Goal: Obtain resource: Download file/media

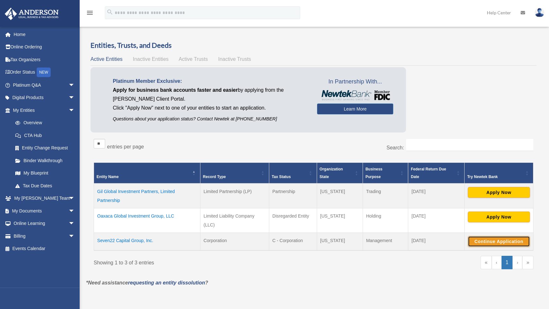
click at [484, 244] on button "Continue Application" at bounding box center [499, 241] width 62 height 11
click at [493, 191] on button "Apply Now" at bounding box center [499, 192] width 62 height 11
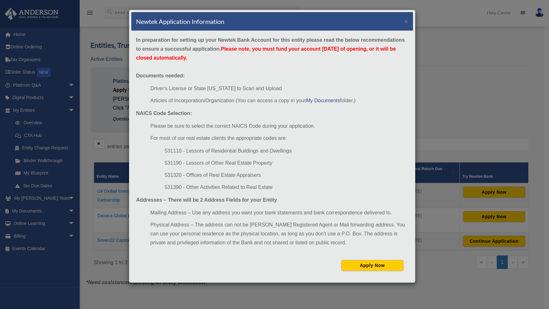
scroll to position [135, 0]
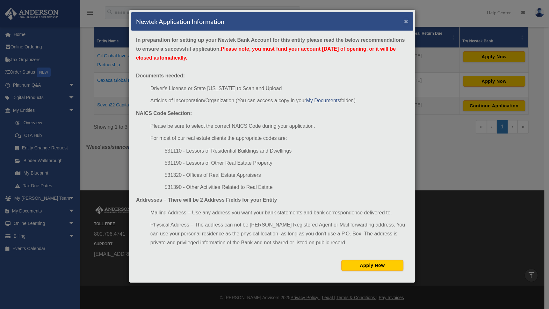
click at [406, 22] on button "×" at bounding box center [406, 21] width 4 height 7
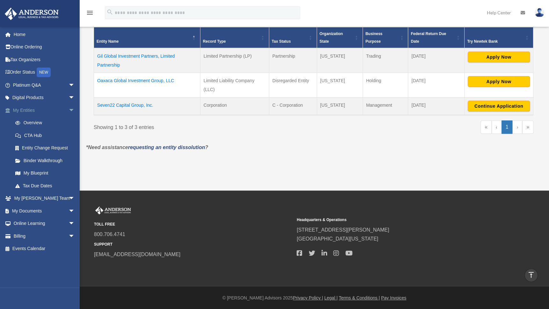
click at [29, 108] on link "My Entities arrow_drop_down" at bounding box center [44, 110] width 80 height 13
click at [29, 109] on link "My Entities arrow_drop_down" at bounding box center [44, 110] width 80 height 13
click at [35, 122] on link "Overview" at bounding box center [47, 123] width 76 height 13
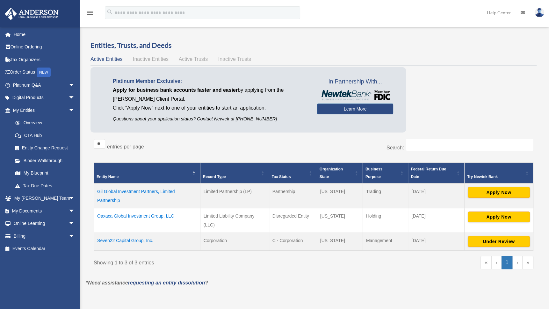
click at [138, 190] on td "Gil Global Investment Partners, Limited Partnership" at bounding box center [147, 196] width 106 height 25
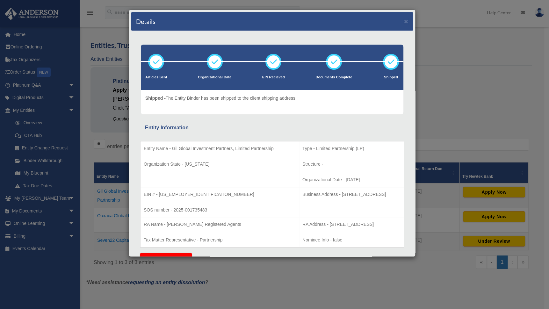
click at [397, 18] on div "Details ×" at bounding box center [272, 21] width 282 height 19
click at [398, 21] on div "Details ×" at bounding box center [272, 21] width 282 height 19
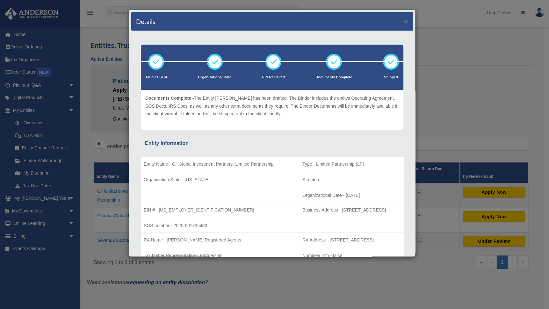
click at [33, 210] on div "Details × Articles Sent Organizational Date" at bounding box center [274, 154] width 549 height 309
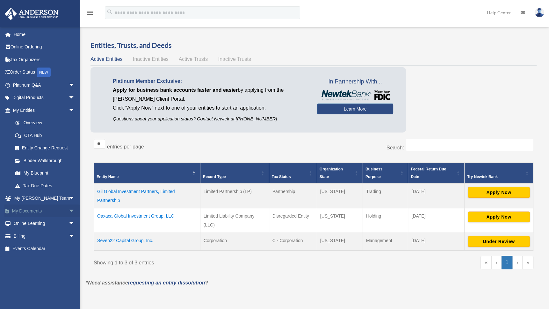
click at [38, 212] on link "My Documents arrow_drop_down" at bounding box center [44, 211] width 80 height 13
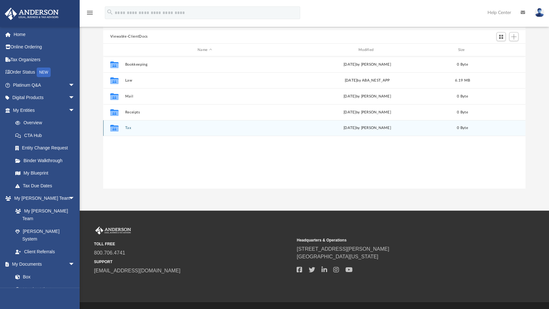
scroll to position [140, 417]
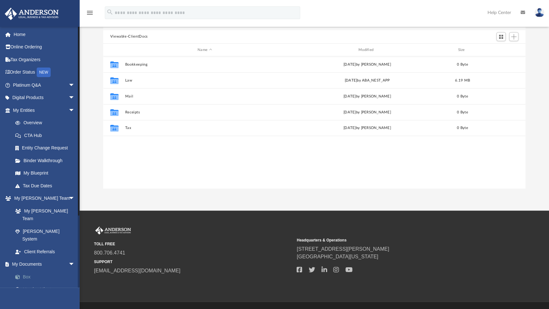
click at [26, 270] on link "Box" at bounding box center [47, 276] width 76 height 13
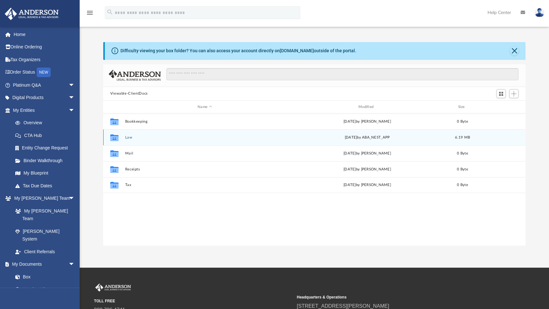
click at [120, 136] on div "Collaborated Folder" at bounding box center [114, 138] width 16 height 10
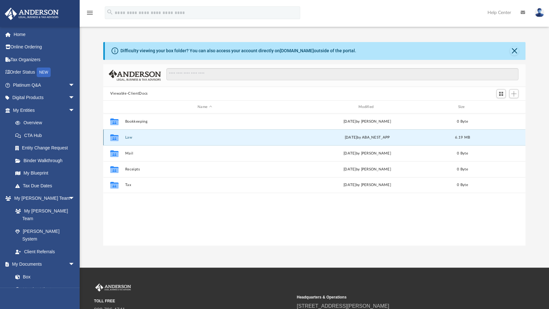
click at [130, 140] on div "Collaborated Folder Law yesterday by ABA_NEST_APP 6.19 MB" at bounding box center [314, 137] width 422 height 16
click at [129, 137] on button "Law" at bounding box center [205, 137] width 160 height 4
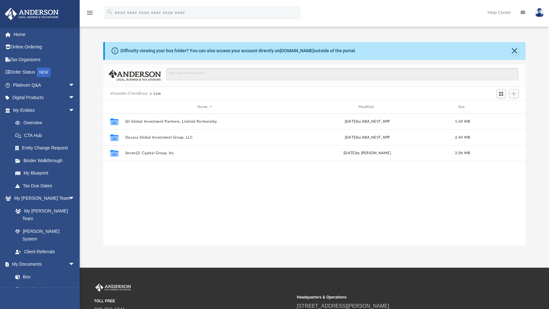
click at [176, 180] on div "Collaborated Folder Gil Global Investment Partners, Limited Partnership yesterd…" at bounding box center [314, 179] width 422 height 132
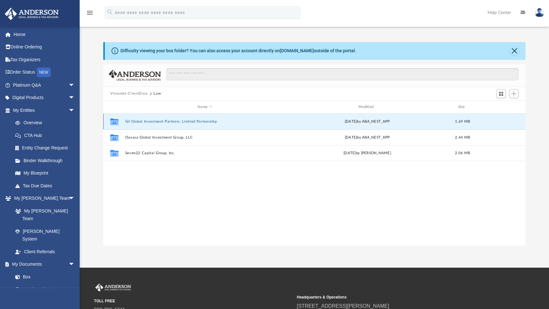
click at [186, 121] on button "Gil Global Investment Partners, Limited Partnership" at bounding box center [205, 121] width 160 height 4
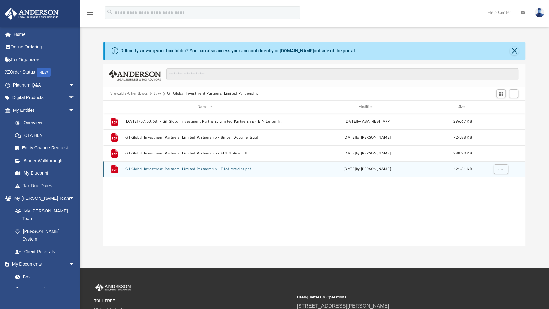
click at [229, 169] on button "Gil Global Investment Partners, Limited Partnership - Filed Articles.pdf" at bounding box center [205, 169] width 160 height 4
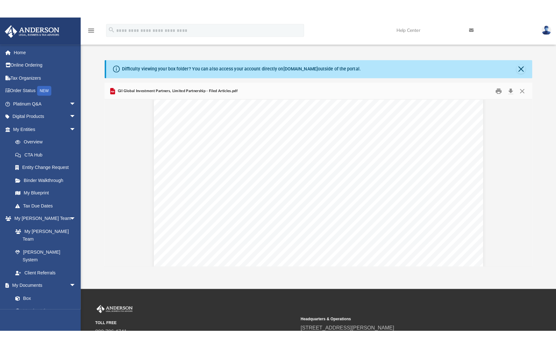
scroll to position [221, 0]
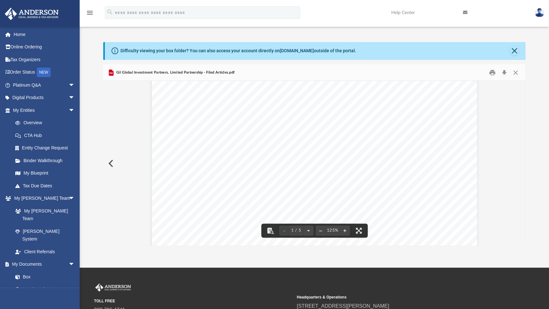
click at [211, 228] on div "Wyoming Secretary of State Herschler Bldg East, Ste.100 & 101 Cheyenne, WY 8200…" at bounding box center [314, 75] width 325 height 421
click at [239, 244] on div "Wyoming Secretary of State Herschler Bldg East, Ste.100 & 101 Cheyenne, WY 8200…" at bounding box center [314, 75] width 325 height 421
click at [359, 230] on button "File preview" at bounding box center [359, 231] width 14 height 14
click at [504, 71] on button "Download" at bounding box center [503, 73] width 11 height 10
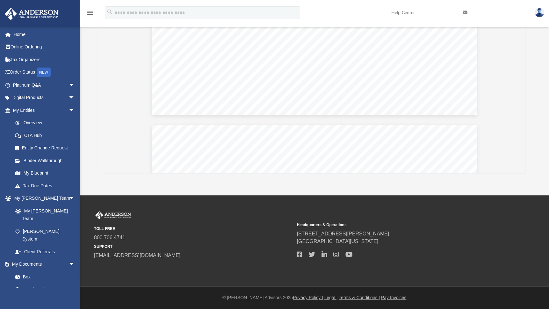
scroll to position [0, 0]
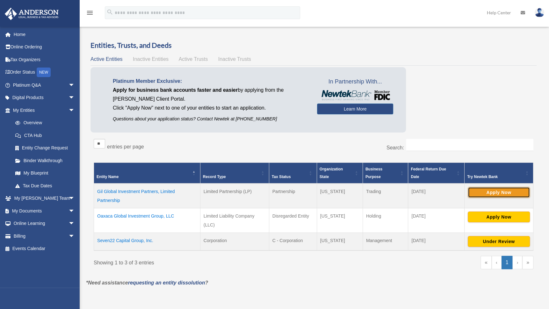
click at [493, 191] on button "Apply Now" at bounding box center [499, 192] width 62 height 11
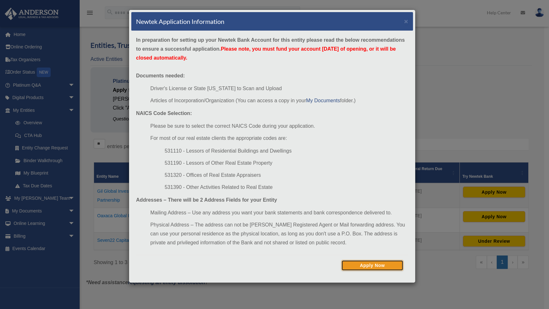
click at [371, 266] on button "Apply Now" at bounding box center [372, 265] width 62 height 11
